Goal: Task Accomplishment & Management: Manage account settings

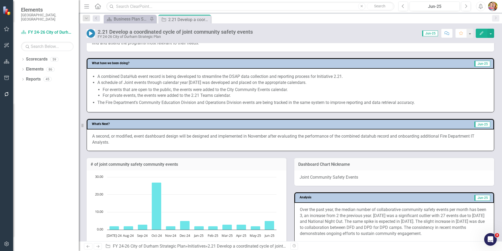
scroll to position [210, 0]
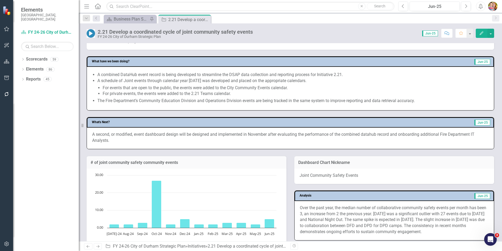
click at [186, 160] on h3 "# of joint community safety community events" at bounding box center [187, 162] width 192 height 5
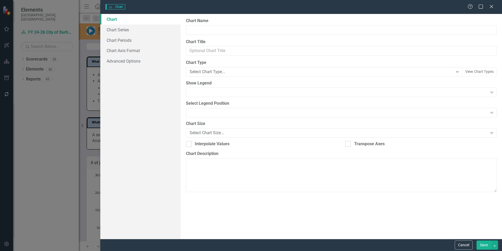
type input "# of joint community safety community events"
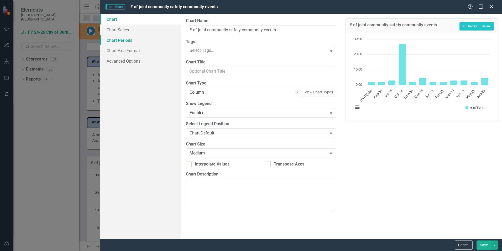
click at [132, 40] on link "Chart Periods" at bounding box center [140, 40] width 80 height 11
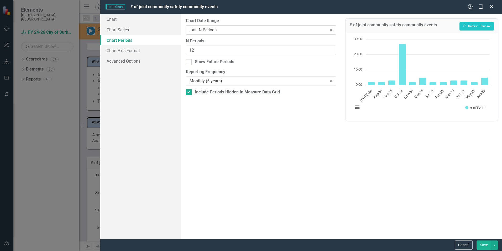
click at [207, 30] on div "Last N Periods" at bounding box center [258, 30] width 137 height 6
click at [459, 242] on button "Cancel" at bounding box center [464, 244] width 18 height 9
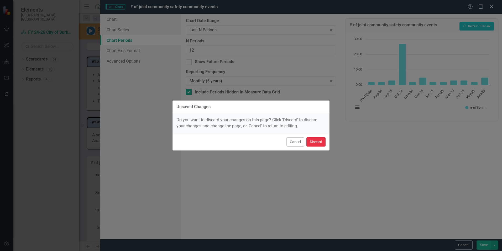
click at [315, 142] on button "Discard" at bounding box center [316, 141] width 19 height 9
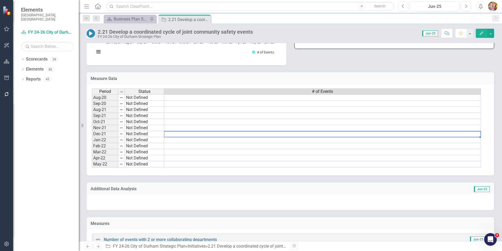
scroll to position [368, 0]
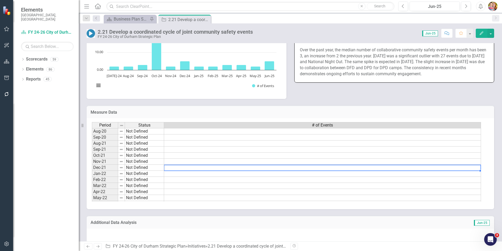
click at [421, 112] on h3 "Measure Data" at bounding box center [291, 112] width 400 height 5
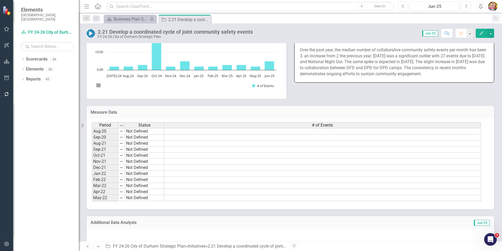
drag, startPoint x: 421, startPoint y: 112, endPoint x: 424, endPoint y: 112, distance: 2.9
click at [424, 112] on h3 "Measure Data" at bounding box center [291, 112] width 400 height 5
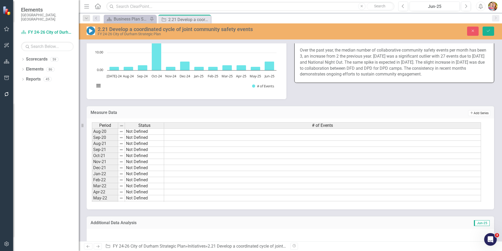
click at [478, 113] on button "Add Add Series" at bounding box center [479, 113] width 22 height 6
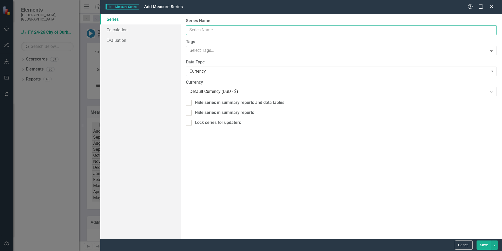
drag, startPoint x: 202, startPoint y: 29, endPoint x: 211, endPoint y: 31, distance: 8.7
click at [202, 29] on input "Series Name" at bounding box center [341, 30] width 311 height 10
type input "Annual # of Events"
click at [215, 70] on div "Currency" at bounding box center [339, 71] width 298 height 6
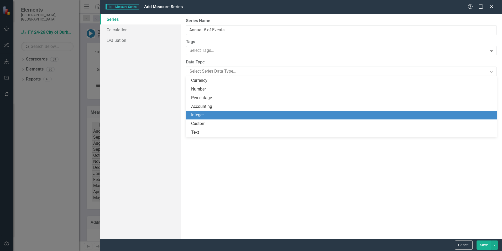
click at [201, 115] on div "Integer" at bounding box center [342, 115] width 303 height 6
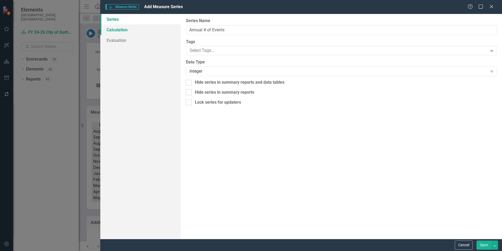
click at [126, 28] on link "Calculation" at bounding box center [140, 29] width 80 height 11
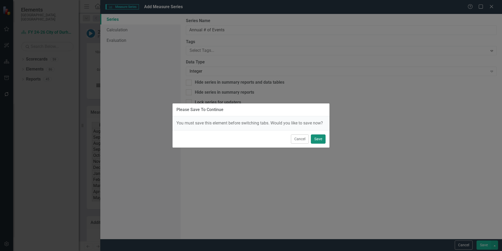
drag, startPoint x: 319, startPoint y: 141, endPoint x: 320, endPoint y: 137, distance: 4.1
click at [319, 141] on button "Save" at bounding box center [318, 138] width 15 height 9
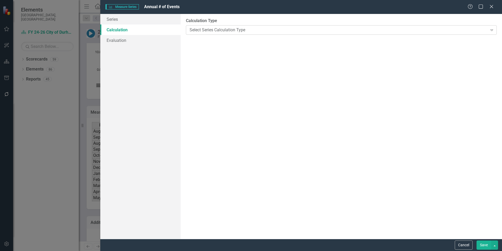
click at [228, 29] on div "Select Series Calculation Type" at bounding box center [339, 30] width 298 height 6
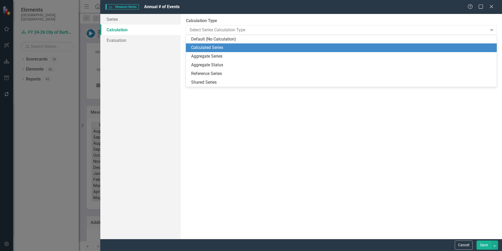
click at [216, 46] on div "Calculated Series" at bounding box center [342, 48] width 303 height 6
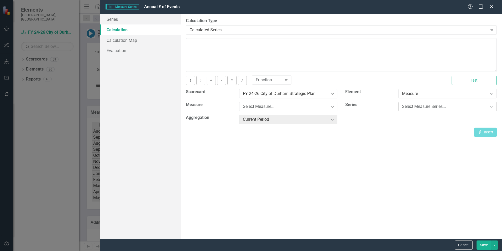
click at [438, 105] on div "Select Measure Series..." at bounding box center [444, 106] width 85 height 6
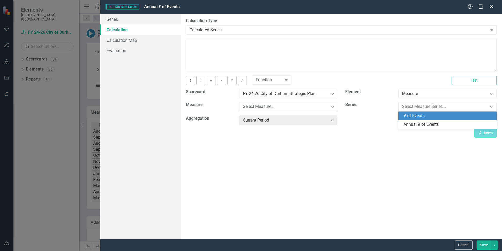
click at [422, 116] on div "# of Events" at bounding box center [449, 116] width 90 height 6
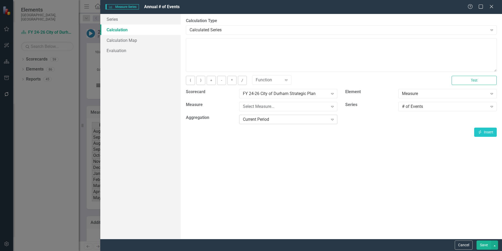
click at [296, 120] on div "Current Period" at bounding box center [285, 119] width 85 height 6
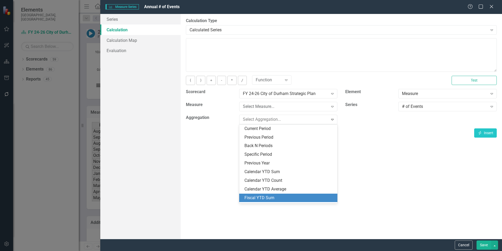
click at [271, 197] on div "Fiscal YTD Sum" at bounding box center [290, 198] width 90 height 6
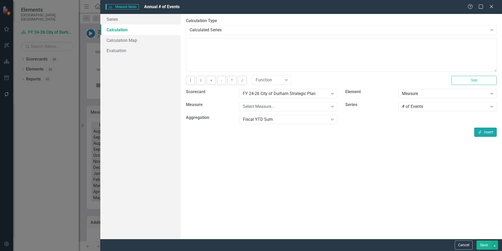
click at [483, 132] on button "Insert Insert" at bounding box center [485, 131] width 23 height 9
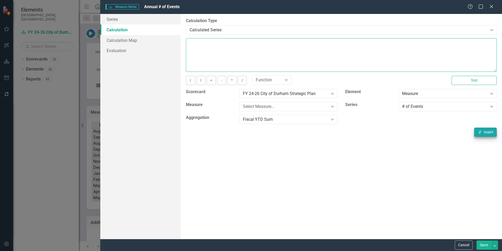
type textarea "[m1413706][# of Events][FiscalYTDSum]"
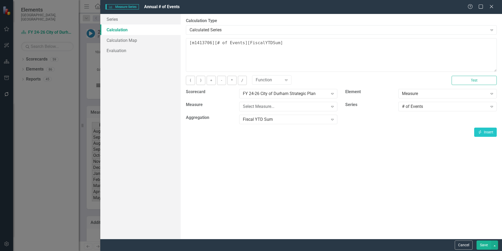
click at [482, 245] on button "Save" at bounding box center [484, 244] width 15 height 9
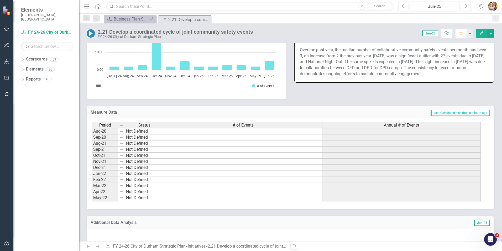
scroll to position [289, 0]
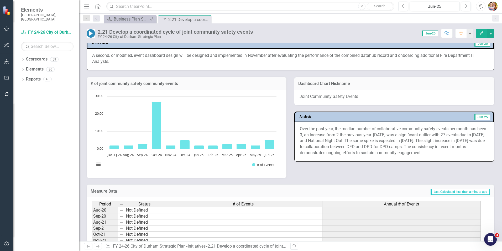
click at [189, 85] on h3 "# of joint community safety community events" at bounding box center [187, 83] width 192 height 5
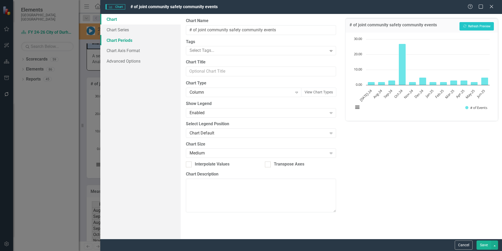
drag, startPoint x: 127, startPoint y: 40, endPoint x: 131, endPoint y: 40, distance: 4.7
click at [127, 40] on link "Chart Periods" at bounding box center [140, 40] width 80 height 11
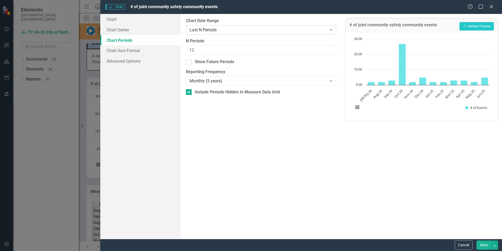
click at [210, 31] on div "Last N Periods" at bounding box center [258, 30] width 137 height 6
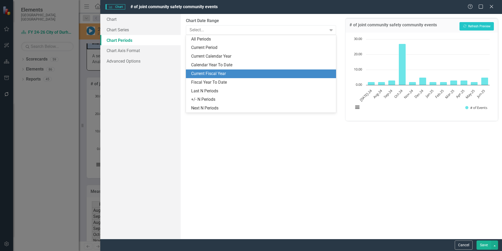
click at [210, 72] on div "Current Fiscal Year" at bounding box center [262, 74] width 142 height 6
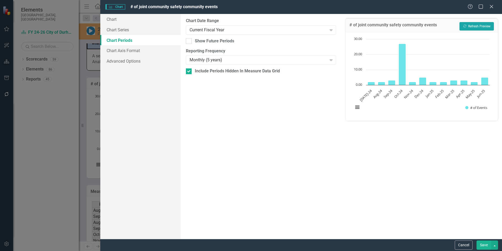
click at [475, 25] on button "Recalculate Refresh Preview" at bounding box center [477, 26] width 34 height 8
click at [240, 62] on div "Monthly (5 years)" at bounding box center [258, 60] width 137 height 6
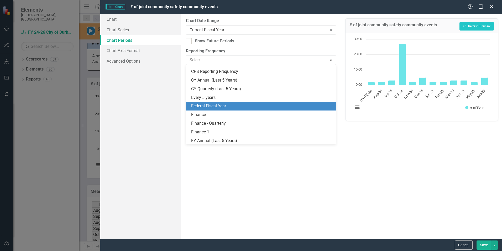
scroll to position [93, 0]
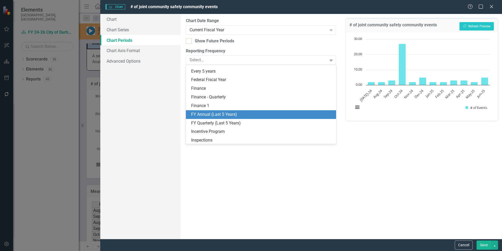
click at [212, 113] on div "FY Annual (Last 5 Years)" at bounding box center [262, 114] width 142 height 6
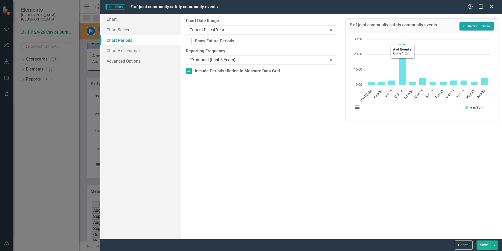
click at [474, 27] on button "Recalculate Refresh Preview" at bounding box center [477, 26] width 34 height 8
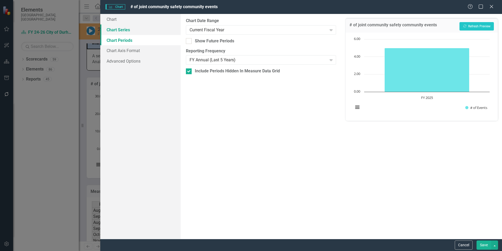
click at [132, 28] on link "Chart Series" at bounding box center [140, 29] width 80 height 11
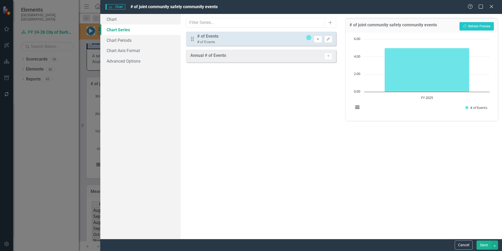
click at [317, 39] on icon "Remove" at bounding box center [318, 39] width 4 height 3
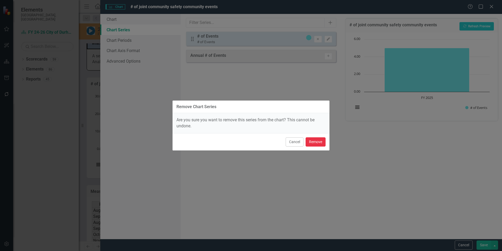
drag, startPoint x: 313, startPoint y: 139, endPoint x: 322, endPoint y: 80, distance: 59.5
click at [313, 138] on button "Remove" at bounding box center [316, 141] width 20 height 9
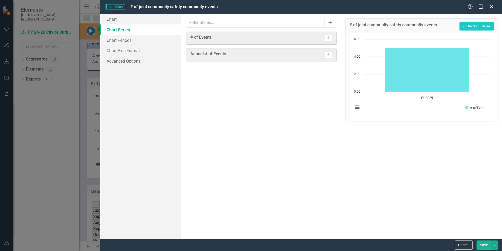
click at [329, 54] on icon "Activate" at bounding box center [328, 54] width 4 height 3
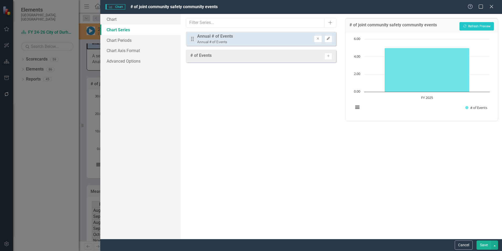
click at [329, 39] on icon "button" at bounding box center [328, 38] width 3 height 3
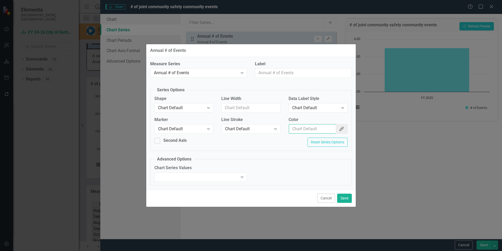
click at [314, 129] on input "Color" at bounding box center [312, 129] width 47 height 10
click at [296, 129] on input "Color" at bounding box center [312, 129] width 47 height 10
paste input "2D8BBA"
type input "#2D8BBA"
click at [344, 198] on button "Save" at bounding box center [344, 197] width 15 height 9
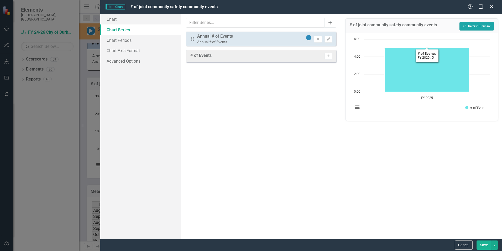
click at [477, 28] on button "Recalculate Refresh Preview" at bounding box center [477, 26] width 34 height 8
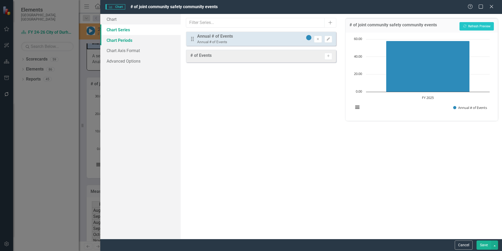
click at [123, 41] on link "Chart Periods" at bounding box center [140, 40] width 80 height 11
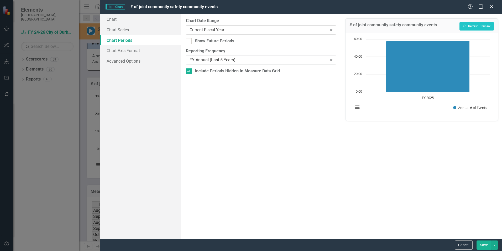
click at [236, 29] on div "Current Fiscal Year" at bounding box center [258, 30] width 137 height 6
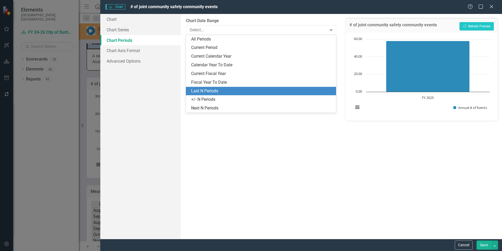
click at [209, 90] on div "Last N Periods" at bounding box center [262, 91] width 142 height 6
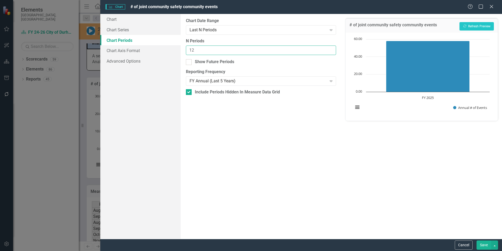
drag, startPoint x: 195, startPoint y: 50, endPoint x: 182, endPoint y: 49, distance: 12.9
click at [182, 49] on div "From this tab, you define the periods you want included in the chart. For examp…" at bounding box center [261, 126] width 161 height 225
type input "2"
click at [477, 25] on button "Recalculate Refresh Preview" at bounding box center [477, 26] width 34 height 8
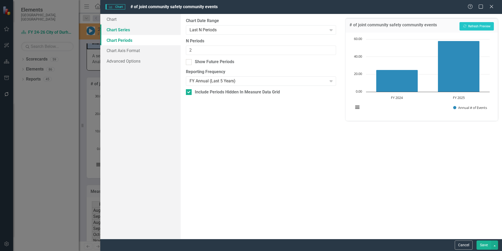
click at [129, 30] on link "Chart Series" at bounding box center [140, 29] width 80 height 11
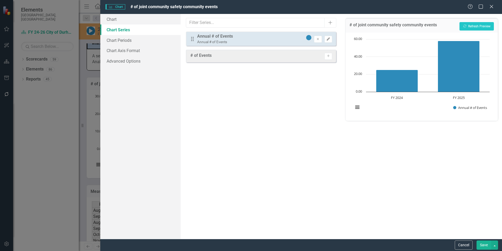
click at [331, 39] on button "Edit" at bounding box center [329, 39] width 8 height 7
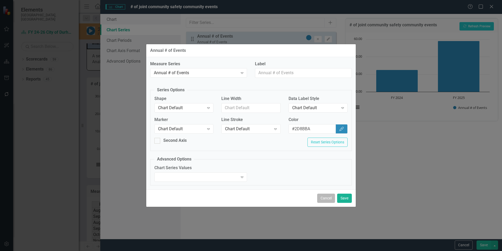
click at [326, 199] on button "Cancel" at bounding box center [326, 197] width 18 height 9
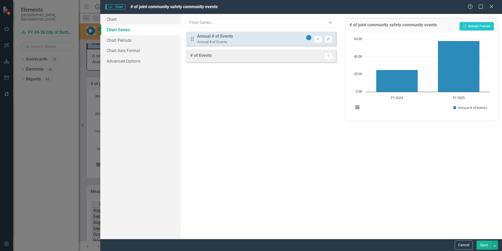
click at [485, 242] on button "Save" at bounding box center [484, 244] width 15 height 9
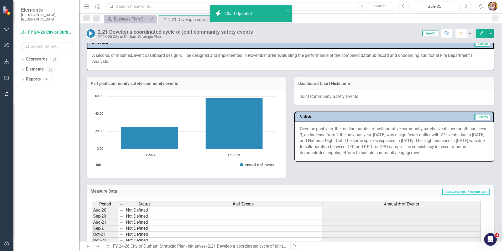
click at [260, 204] on div "# of Events" at bounding box center [243, 204] width 158 height 6
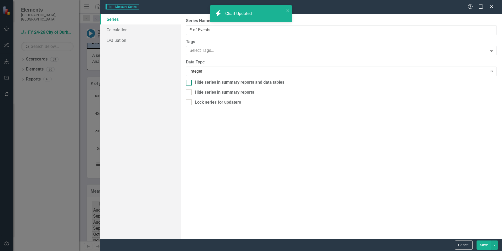
type input "# of Events"
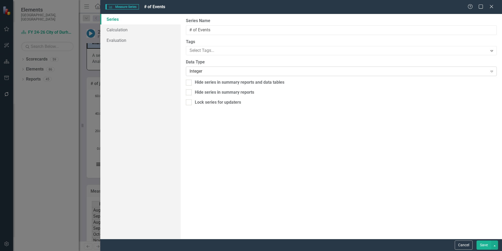
click at [203, 70] on div "Integer" at bounding box center [339, 71] width 298 height 6
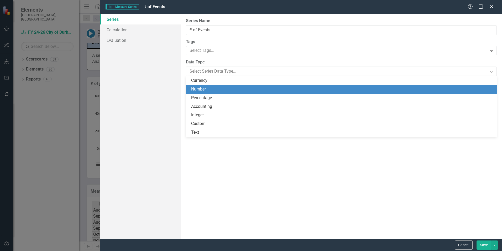
click at [207, 89] on div "Number" at bounding box center [342, 89] width 303 height 6
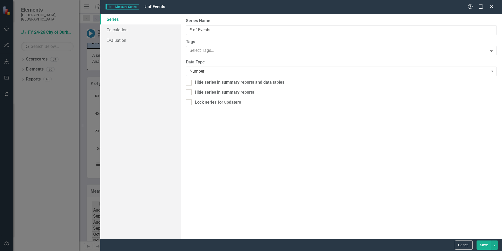
click at [480, 243] on button "Save" at bounding box center [484, 244] width 15 height 9
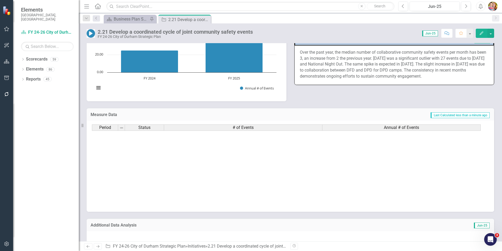
scroll to position [29, 0]
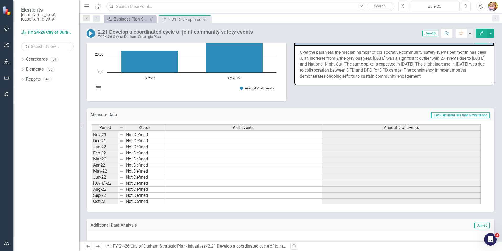
click at [227, 126] on div "# of Events" at bounding box center [243, 127] width 158 height 6
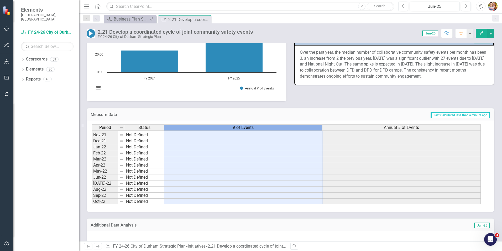
click at [227, 126] on div "# of Events" at bounding box center [243, 127] width 158 height 6
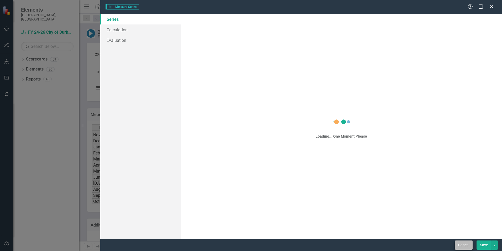
click at [462, 246] on div "Measure Series Measure Series Help Maximize Close Series Calculation Evaluation…" at bounding box center [251, 125] width 502 height 251
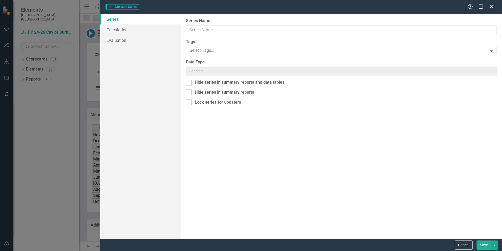
type input "# of Events"
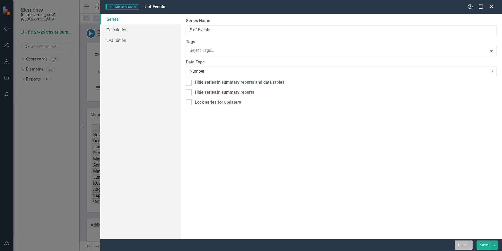
click at [464, 241] on button "Cancel" at bounding box center [464, 244] width 18 height 9
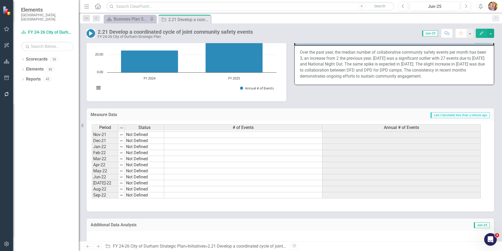
scroll to position [0, 0]
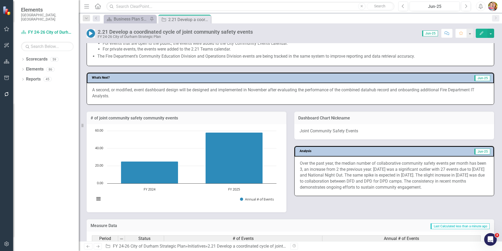
click at [168, 46] on li "For events that are open to the public, the events were added to the City Commu…" at bounding box center [296, 43] width 386 height 6
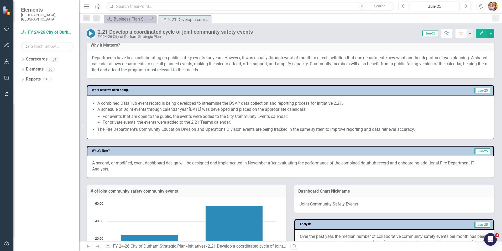
click at [168, 117] on li "For events that are open to the public, the events were added to the City Commu…" at bounding box center [296, 116] width 386 height 6
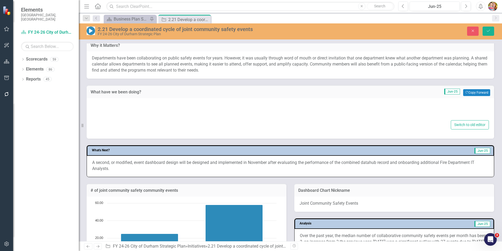
type textarea "<ul> <li>A combined DataHub event record is being developed to streamline the D…"
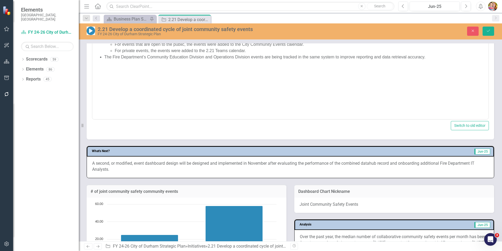
scroll to position [339, 0]
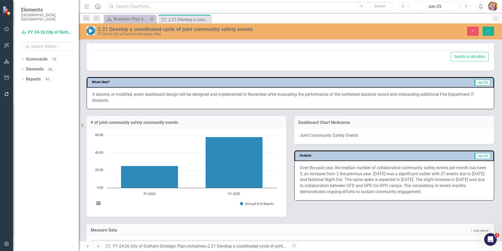
click at [180, 122] on h3 "# of joint community safety community events" at bounding box center [187, 122] width 192 height 5
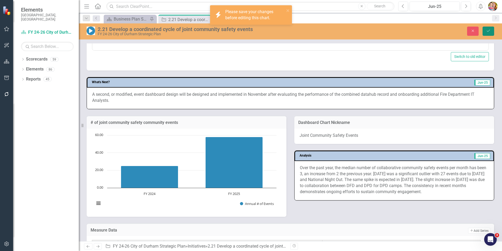
click at [485, 32] on button "Save" at bounding box center [489, 31] width 12 height 9
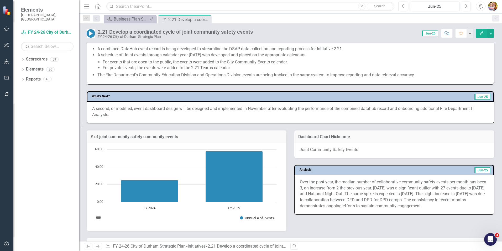
scroll to position [236, 0]
click at [185, 135] on h3 "# of joint community safety community events" at bounding box center [187, 136] width 192 height 5
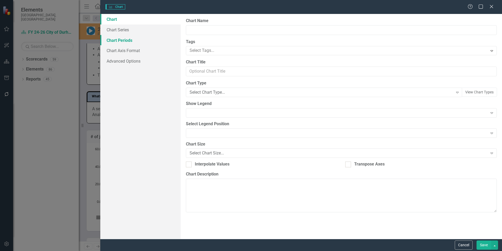
type input "# of joint community safety community events"
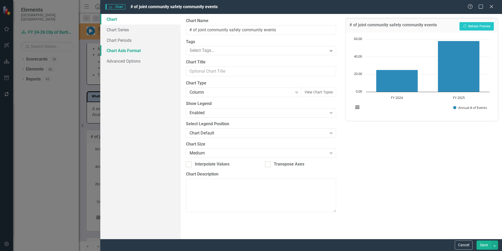
click at [123, 50] on link "Chart Axis Format" at bounding box center [140, 50] width 80 height 11
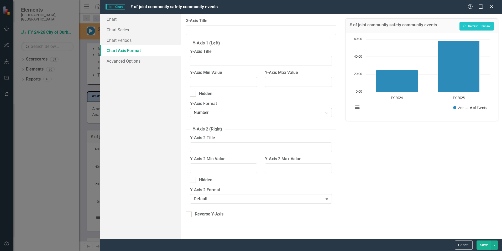
click at [283, 112] on div "Number" at bounding box center [258, 113] width 129 height 6
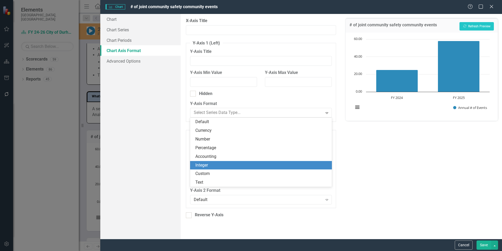
click at [218, 165] on div "Integer" at bounding box center [261, 165] width 133 height 6
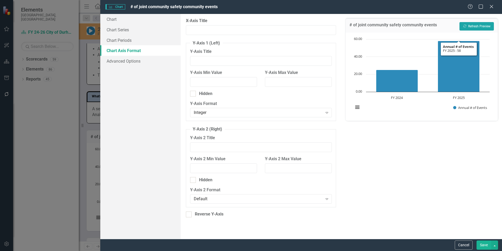
click at [479, 25] on button "Recalculate Refresh Preview" at bounding box center [477, 26] width 34 height 8
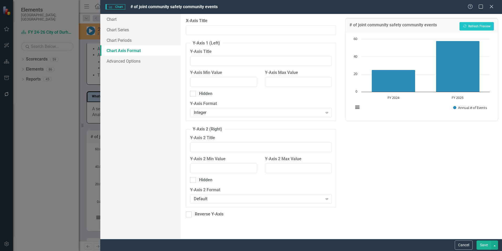
click at [482, 243] on button "Save" at bounding box center [484, 244] width 15 height 9
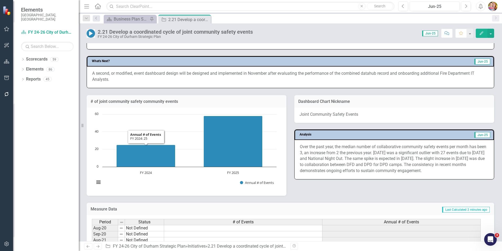
scroll to position [263, 0]
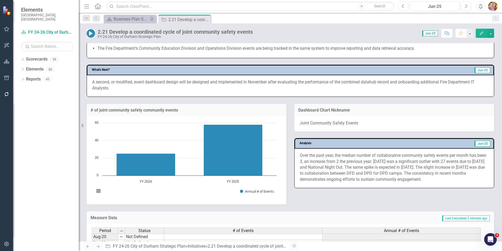
click at [309, 173] on p "Over the past year, the median number of collaborative community safety events …" at bounding box center [394, 167] width 189 height 30
click at [304, 165] on p "Over the past year, the median number of collaborative community safety events …" at bounding box center [394, 167] width 189 height 30
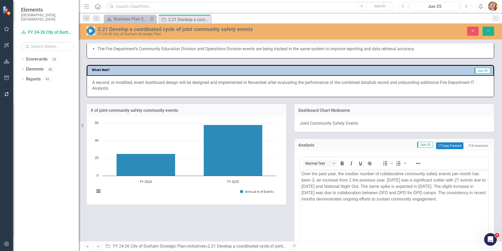
scroll to position [0, 0]
drag, startPoint x: 301, startPoint y: 173, endPoint x: 785, endPoint y: 375, distance: 524.0
click at [486, 206] on body "Over the past year, the median number of collaborative community safety events …" at bounding box center [394, 208] width 188 height 79
copy p "Over the past year, the median number of collaborative community safety events …"
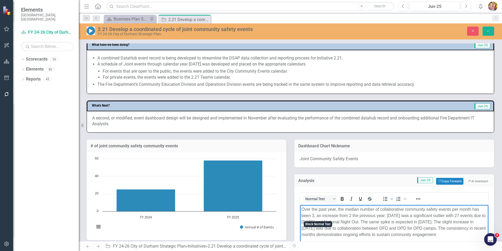
scroll to position [236, 0]
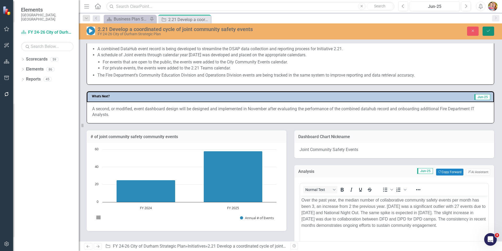
drag, startPoint x: 486, startPoint y: 33, endPoint x: 243, endPoint y: 106, distance: 253.5
click at [486, 33] on button "Save" at bounding box center [489, 31] width 12 height 9
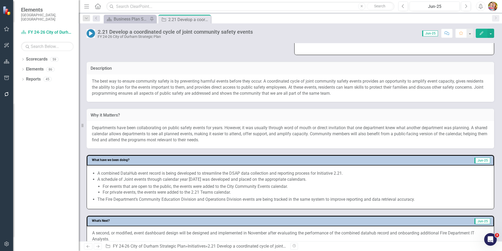
scroll to position [105, 0]
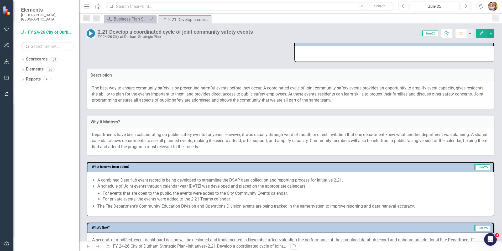
click at [114, 97] on p "The best way to ensure community safety is by preventing harmful events before …" at bounding box center [290, 94] width 397 height 18
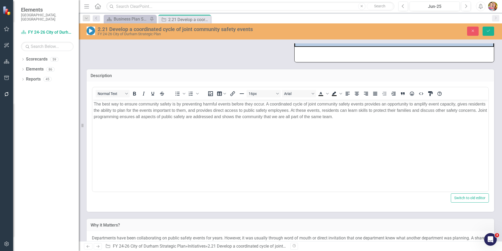
scroll to position [0, 0]
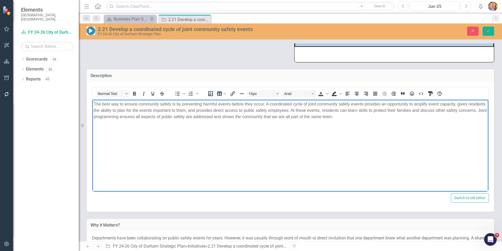
drag, startPoint x: 94, startPoint y: 104, endPoint x: 407, endPoint y: 117, distance: 312.8
click at [407, 117] on p "The best way to ensure community safety is by preventing harmful events before …" at bounding box center [290, 110] width 393 height 19
copy p "The best way to ensure community safety is by preventing harmful events before …"
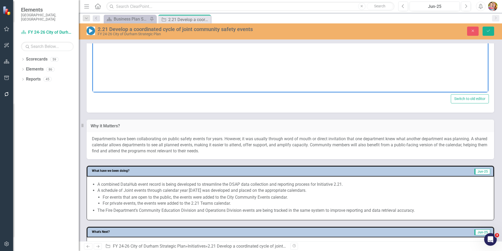
scroll to position [210, 0]
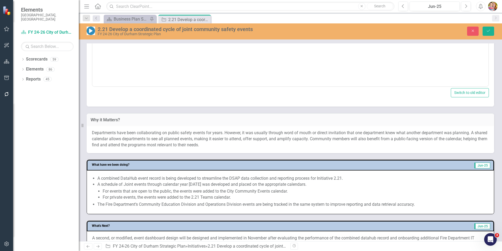
click at [129, 140] on span "Departments have been collaborating on public safety events for years. However,…" at bounding box center [290, 138] width 396 height 17
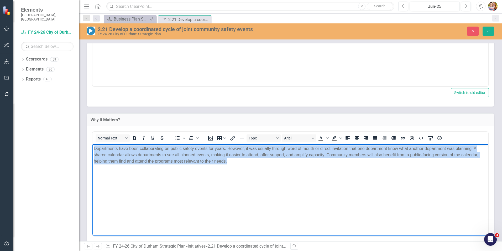
drag, startPoint x: 94, startPoint y: 148, endPoint x: 288, endPoint y: 166, distance: 194.2
click at [288, 166] on body "Departments have been collaborating on public safety events for years. However,…" at bounding box center [290, 183] width 396 height 79
copy span "Departments have been collaborating on public safety events for years. However,…"
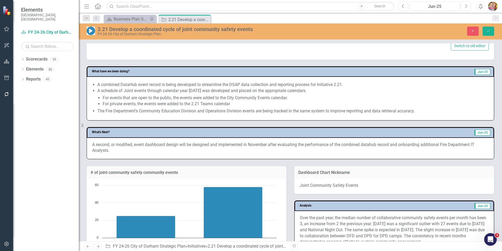
scroll to position [420, 0]
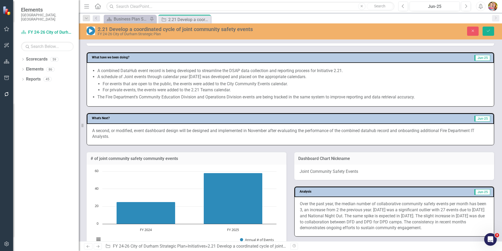
click at [124, 138] on p "A second, or modified, event dashboard design will be designed and implemented …" at bounding box center [290, 134] width 397 height 12
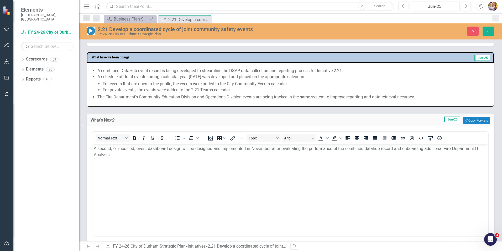
scroll to position [0, 0]
click at [135, 159] on body "A second, or modified, event dashboard design will be designed and implemented …" at bounding box center [290, 183] width 396 height 79
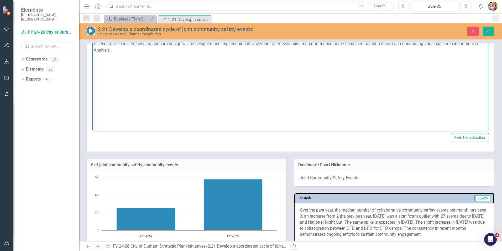
scroll to position [525, 0]
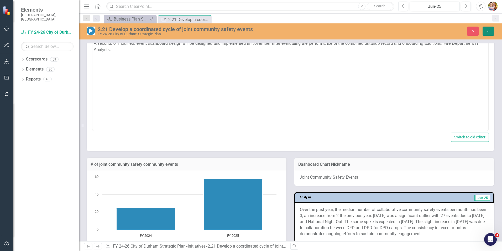
drag, startPoint x: 486, startPoint y: 31, endPoint x: 339, endPoint y: 46, distance: 147.8
click at [486, 31] on icon "Save" at bounding box center [488, 31] width 5 height 4
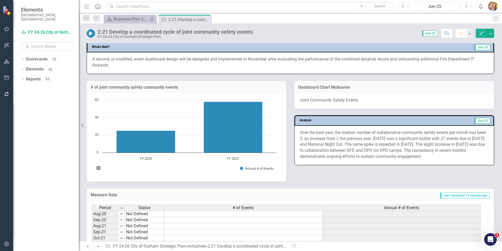
scroll to position [315, 0]
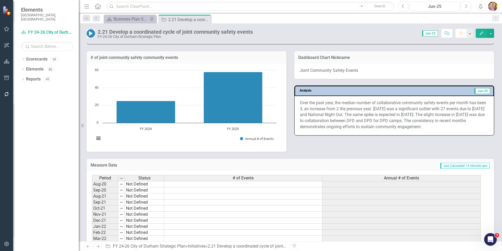
click at [356, 144] on div "# of joint community safety community events Chart Bar chart with 2 bars. # of …" at bounding box center [291, 97] width 416 height 107
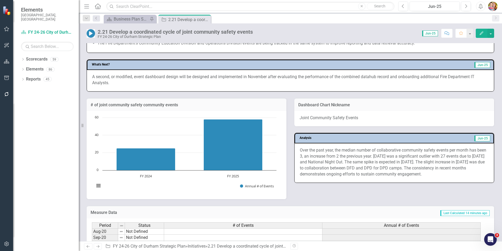
scroll to position [263, 0]
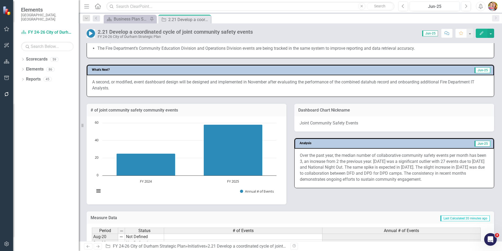
click at [103, 83] on p "A second, or modified, event dashboard design will be designed and implemented …" at bounding box center [290, 85] width 397 height 12
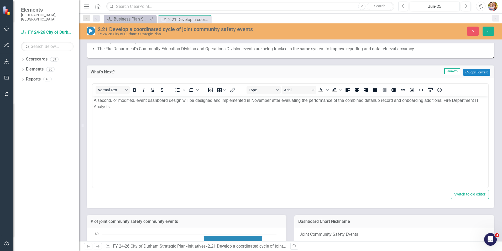
scroll to position [0, 0]
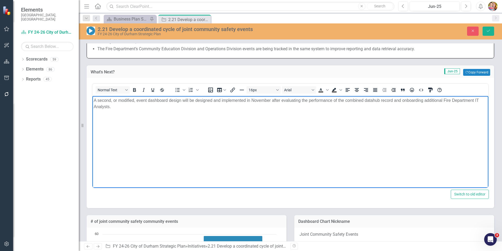
drag, startPoint x: 94, startPoint y: 100, endPoint x: 122, endPoint y: 107, distance: 28.8
click at [122, 107] on p "A second, or modified, event dashboard design will be designed and implemented …" at bounding box center [290, 103] width 393 height 13
paste body "Rich Text Area. Press ALT-0 for help."
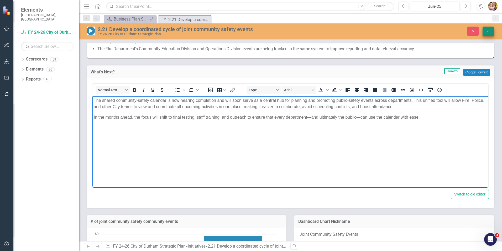
click at [489, 30] on icon "Save" at bounding box center [488, 31] width 5 height 4
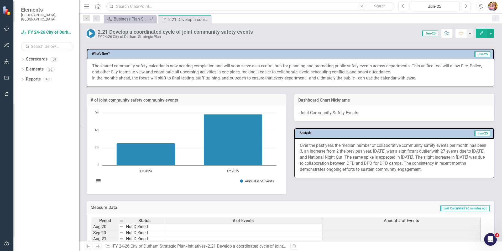
scroll to position [210, 0]
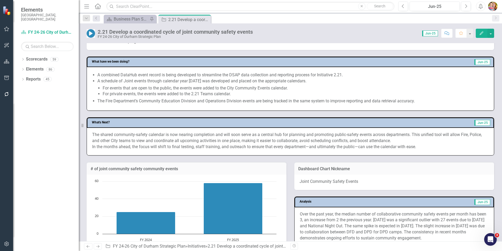
click at [88, 246] on icon "Previous" at bounding box center [88, 245] width 4 height 3
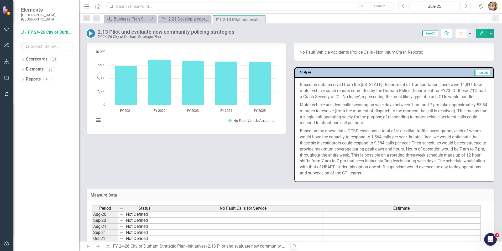
scroll to position [447, 0]
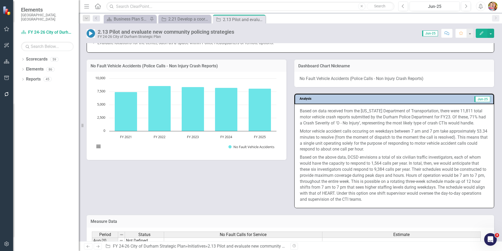
click at [88, 246] on icon "Previous" at bounding box center [88, 245] width 4 height 3
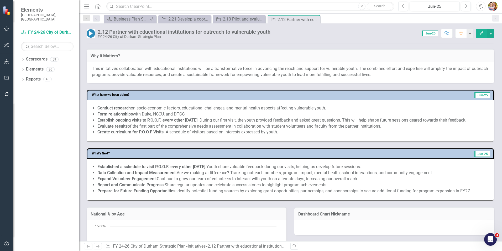
scroll to position [263, 0]
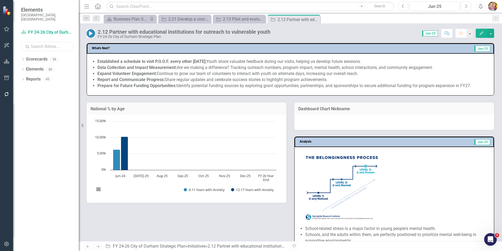
click at [38, 42] on input "text" at bounding box center [47, 46] width 53 height 9
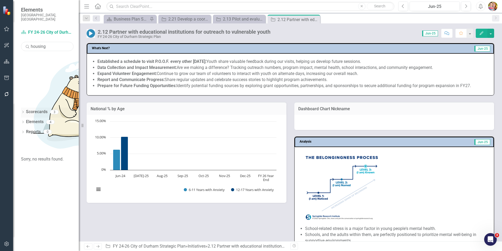
type input "housing"
click at [23, 111] on icon "Dropdown" at bounding box center [23, 112] width 4 height 3
click at [51, 133] on link "Housing & Neighborhood Services" at bounding box center [50, 136] width 58 height 6
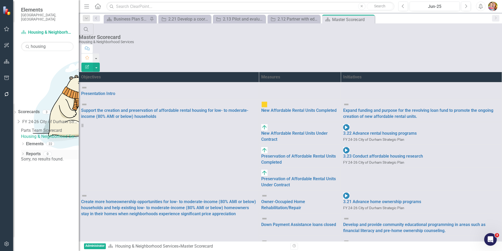
click at [23, 153] on icon "Dropdown" at bounding box center [23, 154] width 4 height 3
click at [45, 190] on link "Measure Measures" at bounding box center [33, 193] width 26 height 6
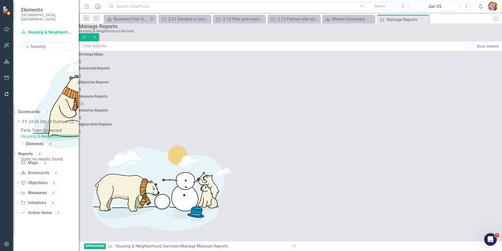
click at [86, 35] on icon "button" at bounding box center [84, 36] width 3 height 3
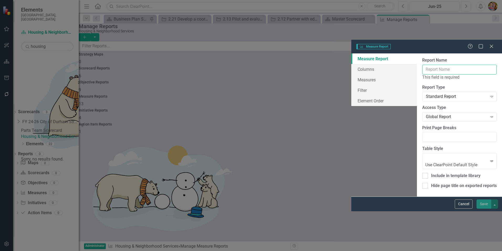
click at [422, 65] on input "Report Name" at bounding box center [459, 70] width 75 height 10
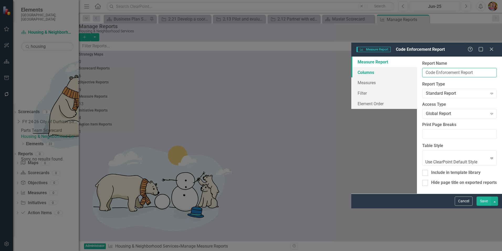
type input "Code Enforcement Report"
click at [351, 67] on link "Columns" at bounding box center [384, 72] width 66 height 11
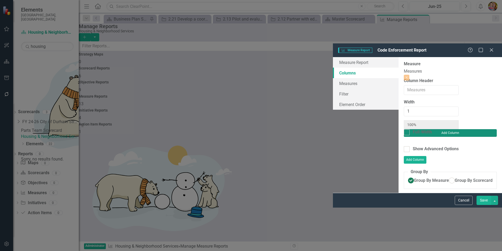
click at [483, 129] on button "Add Column" at bounding box center [450, 132] width 93 height 7
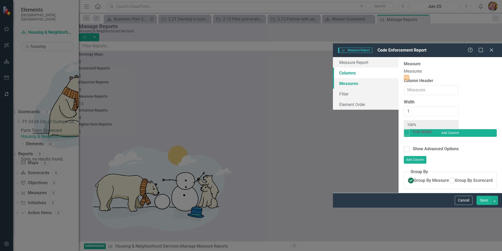
click at [333, 78] on link "Measures" at bounding box center [366, 83] width 66 height 11
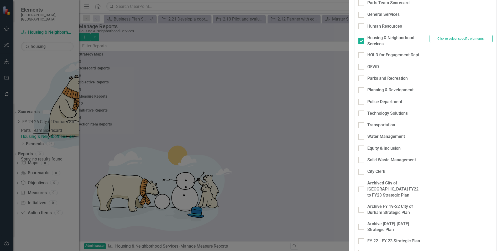
scroll to position [26, 0]
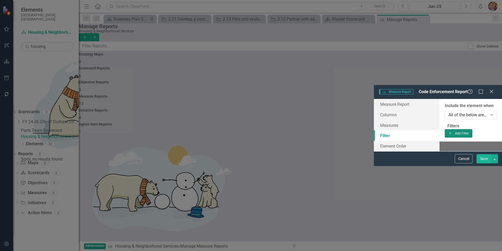
click at [473, 129] on button "Add Add Filter" at bounding box center [459, 133] width 28 height 8
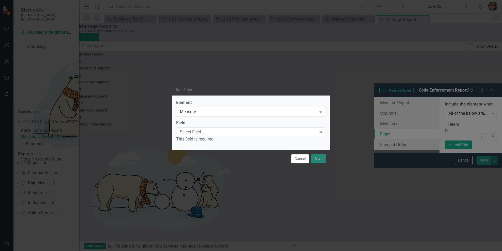
click at [191, 133] on div "Select Field..." at bounding box center [248, 132] width 137 height 6
type input "div"
click at [20, 250] on span "Div ision" at bounding box center [12, 254] width 15 height 5
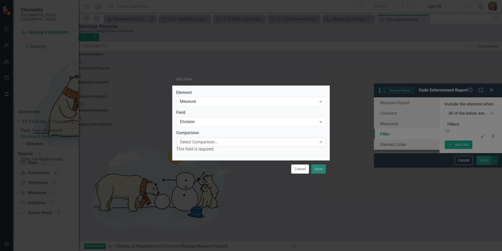
click at [190, 141] on div "Select Comparison..." at bounding box center [248, 142] width 137 height 6
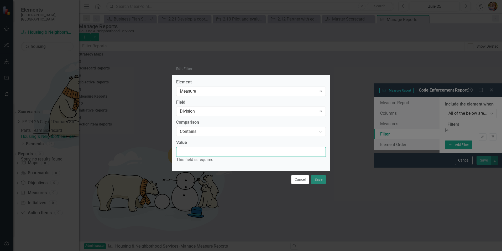
click at [188, 152] on input "Value" at bounding box center [251, 152] width 150 height 10
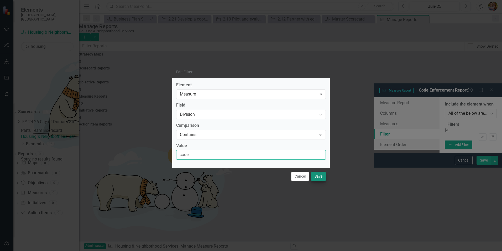
type input "code"
click at [320, 176] on button "Save" at bounding box center [318, 176] width 15 height 9
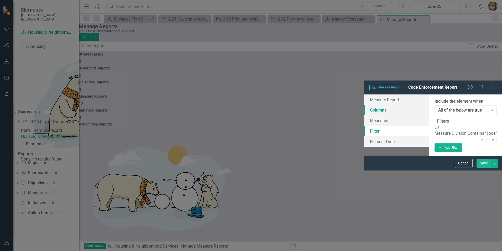
click at [364, 105] on link "Columns" at bounding box center [397, 110] width 66 height 11
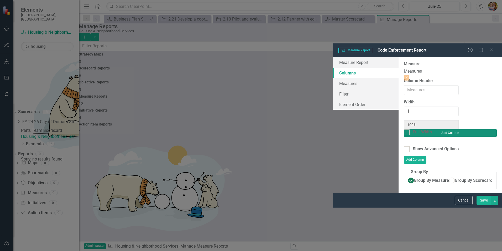
click at [481, 129] on button "Add Column" at bounding box center [450, 132] width 93 height 7
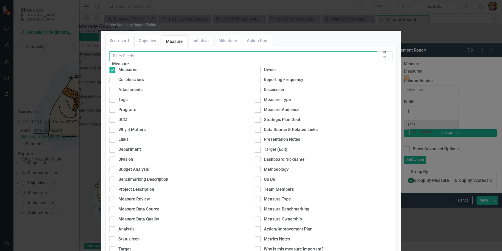
click at [135, 61] on input "text" at bounding box center [244, 56] width 268 height 10
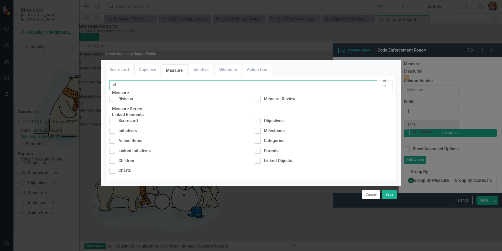
type input "i"
type input "div"
click at [113, 96] on input "Division" at bounding box center [111, 97] width 3 height 3
checkbox input "true"
click at [391, 199] on button "Save" at bounding box center [389, 194] width 15 height 9
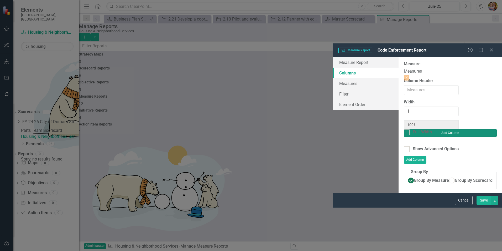
type input "50%"
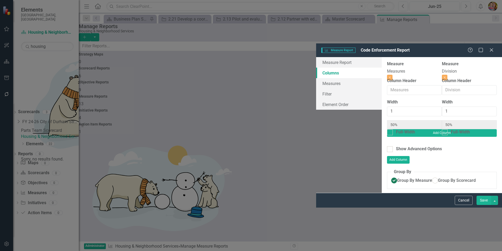
click at [487, 205] on button "Save" at bounding box center [484, 199] width 15 height 9
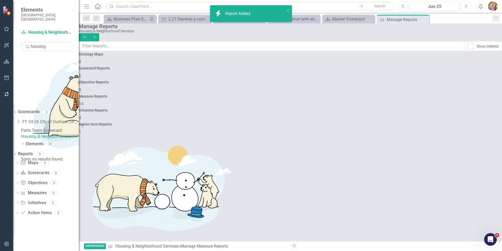
scroll to position [86, 0]
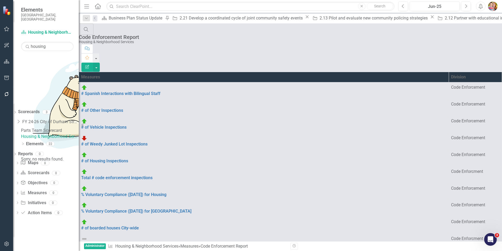
scroll to position [0, 0]
click at [146, 91] on link "# Spanish Interactions with Bilingual Staff" at bounding box center [264, 94] width 366 height 6
click at [34, 141] on link "Elements" at bounding box center [35, 144] width 18 height 6
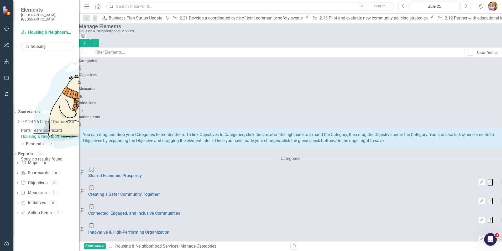
click at [294, 87] on h4 "Measures" at bounding box center [290, 89] width 423 height 4
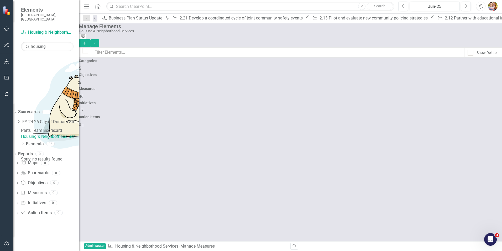
checkbox input "false"
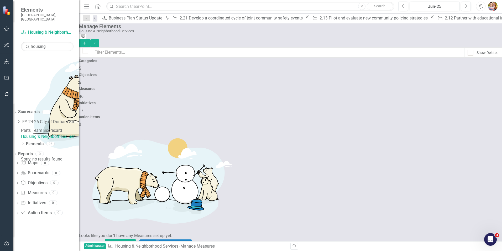
scroll to position [210, 0]
drag, startPoint x: 93, startPoint y: 124, endPoint x: 90, endPoint y: 121, distance: 3.9
drag, startPoint x: 94, startPoint y: 215, endPoint x: 91, endPoint y: 154, distance: 61.0
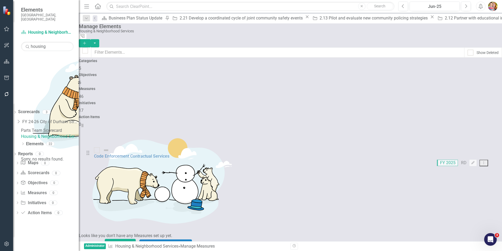
drag, startPoint x: 93, startPoint y: 230, endPoint x: 98, endPoint y: 143, distance: 86.8
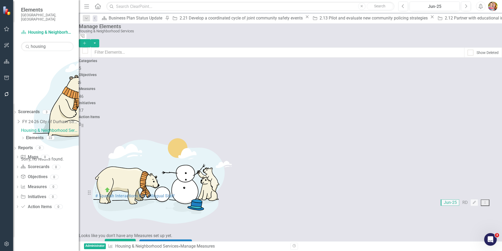
scroll to position [378, 0]
drag, startPoint x: 93, startPoint y: 117, endPoint x: 93, endPoint y: 174, distance: 57.3
drag, startPoint x: 94, startPoint y: 159, endPoint x: 96, endPoint y: 196, distance: 36.3
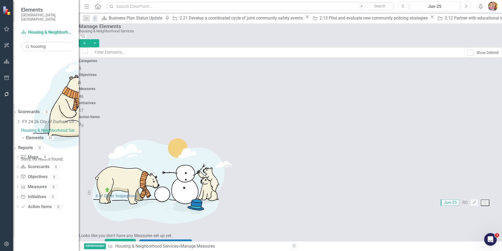
drag, startPoint x: 93, startPoint y: 145, endPoint x: 91, endPoint y: 189, distance: 43.6
drag, startPoint x: 93, startPoint y: 144, endPoint x: 93, endPoint y: 221, distance: 76.7
drag, startPoint x: 93, startPoint y: 169, endPoint x: 89, endPoint y: 182, distance: 13.9
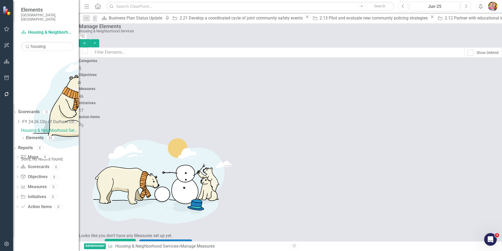
scroll to position [223, 0]
click at [6, 244] on icon "button" at bounding box center [7, 243] width 6 height 4
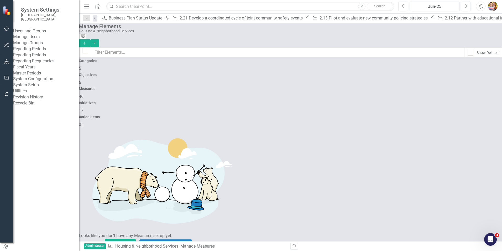
click at [44, 34] on link "Manage Users" at bounding box center [46, 37] width 66 height 6
